Goal: Use online tool/utility: Use online tool/utility

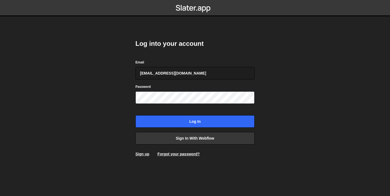
type input "[EMAIL_ADDRESS][DOMAIN_NAME]"
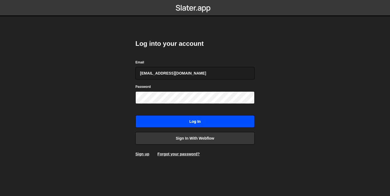
click at [178, 122] on input "Log in" at bounding box center [195, 121] width 119 height 12
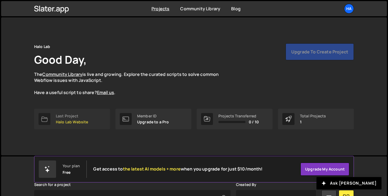
click at [68, 120] on p "Halo Lab Website" at bounding box center [72, 122] width 33 height 4
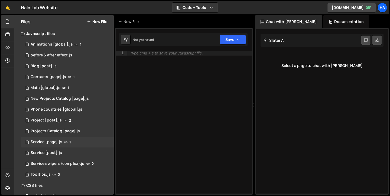
click at [64, 140] on icon at bounding box center [66, 142] width 4 height 4
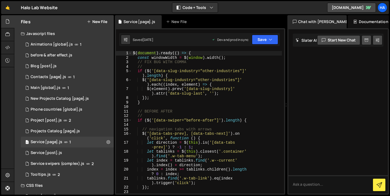
drag, startPoint x: 254, startPoint y: 63, endPoint x: 283, endPoint y: 58, distance: 29.7
click at [283, 58] on div "Files New File Javascript files 1 Animations [global].js 1 0 before & after eff…" at bounding box center [202, 105] width 376 height 180
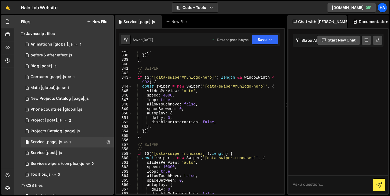
scroll to position [1656, 0]
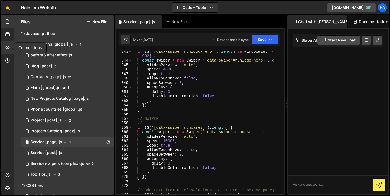
click at [4, 48] on div at bounding box center [7, 47] width 13 height 13
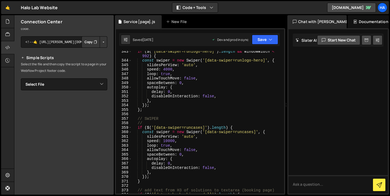
scroll to position [73, 0]
click at [82, 85] on select "Select File Animations [global].js before & after effect.js Blog [post].js Cont…" at bounding box center [64, 84] width 86 height 12
select select "10500"
click at [21, 78] on select "Select File Animations [global].js before & after effect.js Blog [post].js Cont…" at bounding box center [64, 84] width 86 height 12
click at [100, 105] on button "Button group with nested dropdown" at bounding box center [104, 102] width 8 height 11
